Goal: Task Accomplishment & Management: Manage account settings

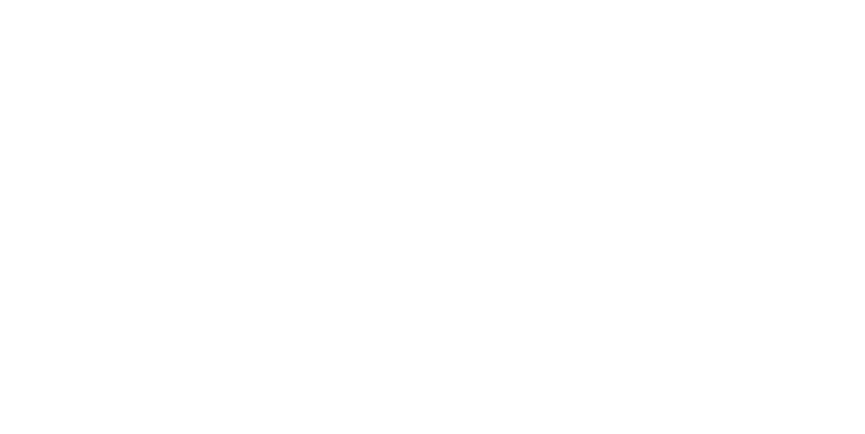
type input "**********"
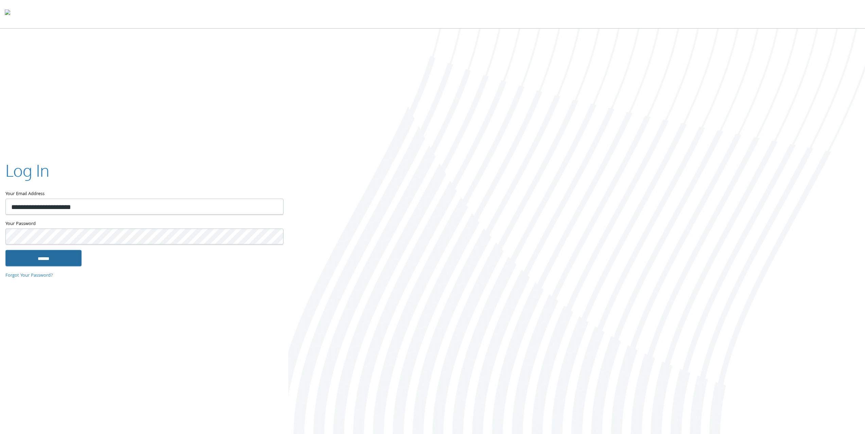
click at [52, 259] on input "******" at bounding box center [43, 258] width 76 height 16
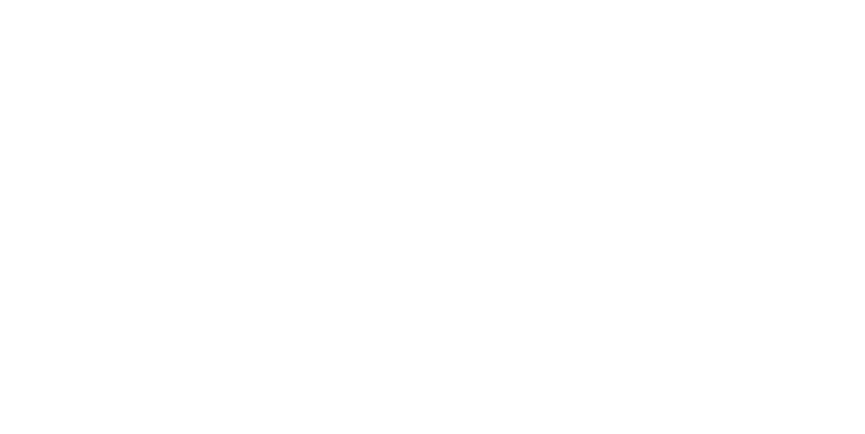
type input "**********"
